Goal: Task Accomplishment & Management: Manage account settings

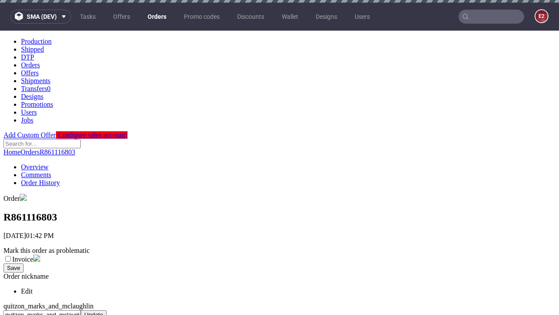
scroll to position [357, 0]
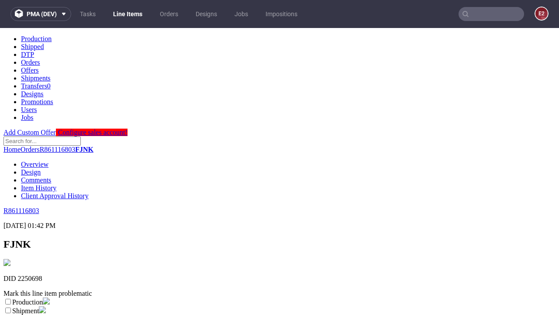
scroll to position [154, 0]
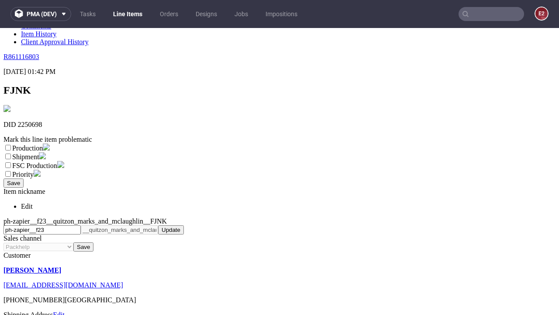
select select "dtp_ca_needed"
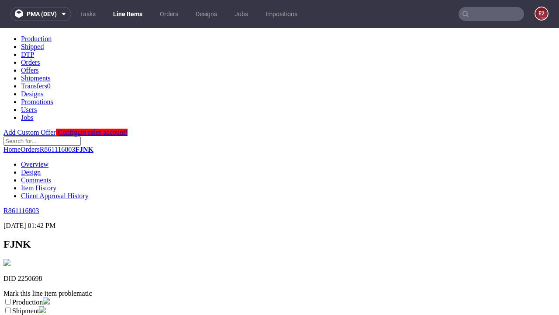
scroll to position [0, 0]
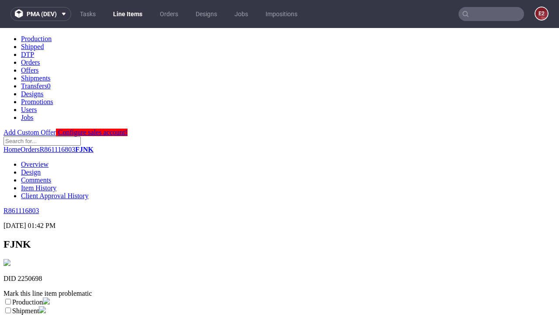
checkbox input "true"
